Goal: Task Accomplishment & Management: Manage account settings

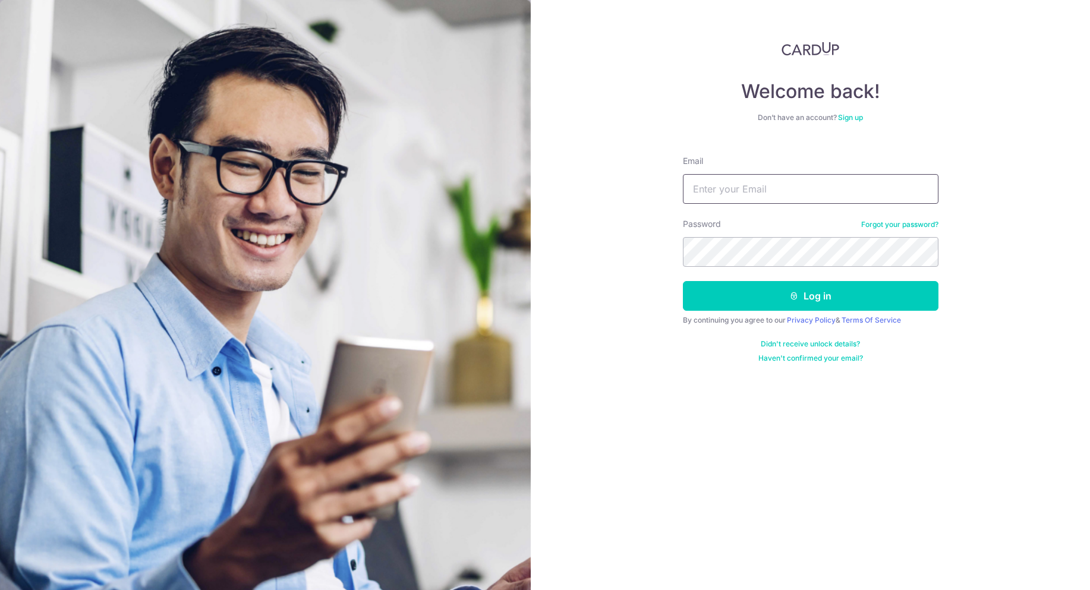
click at [747, 195] on input "Email" at bounding box center [810, 189] width 255 height 30
type input "[PERSON_NAME][DOMAIN_NAME][EMAIL_ADDRESS][DOMAIN_NAME]"
click at [683, 281] on button "Log in" at bounding box center [810, 296] width 255 height 30
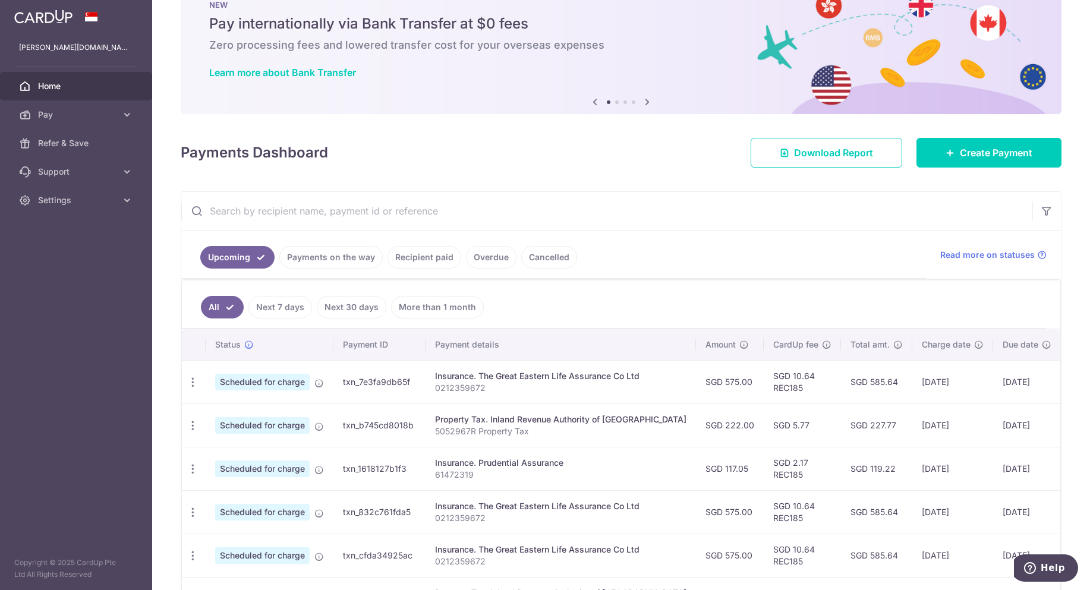
scroll to position [119, 0]
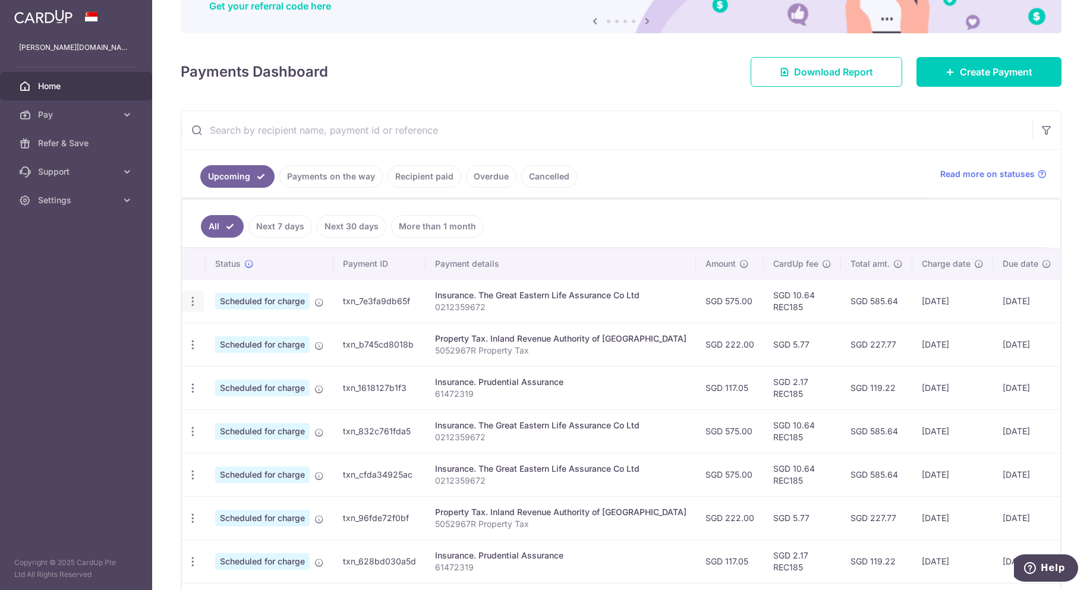
click at [195, 294] on div "Update payment Cancel payment" at bounding box center [193, 302] width 22 height 22
